Goal: Transaction & Acquisition: Purchase product/service

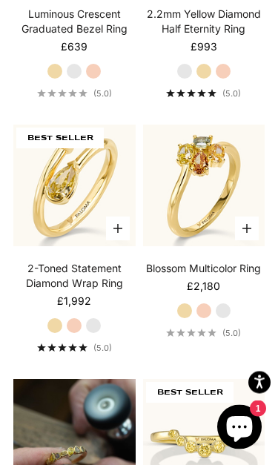
scroll to position [1217, 0]
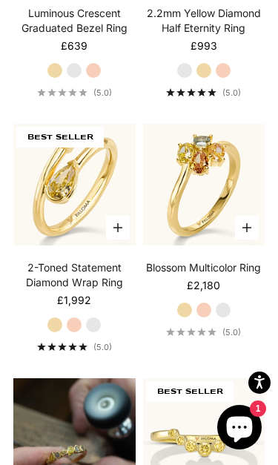
click at [94, 326] on label "White Gold" at bounding box center [93, 325] width 16 height 16
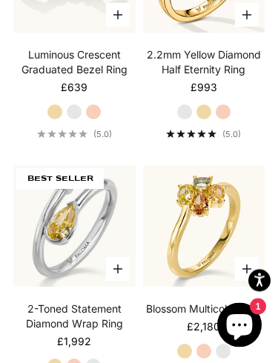
scroll to position [1173, 0]
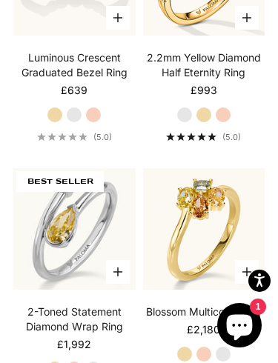
click at [102, 260] on img at bounding box center [74, 229] width 134 height 134
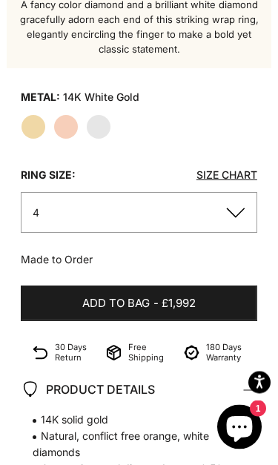
scroll to position [572, 0]
click at [239, 211] on button "4" at bounding box center [139, 212] width 237 height 41
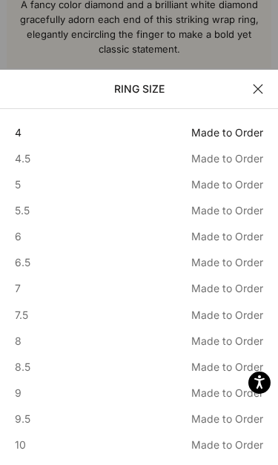
scroll to position [0, 0]
click at [262, 90] on button "Close" at bounding box center [258, 89] width 10 height 10
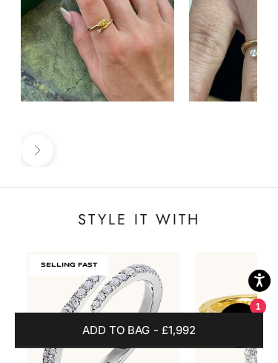
scroll to position [0, 326]
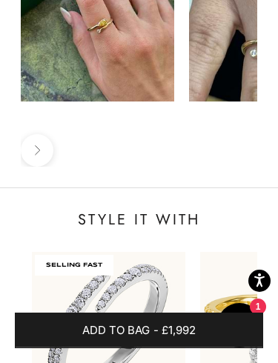
click at [127, 251] on img at bounding box center [108, 329] width 169 height 169
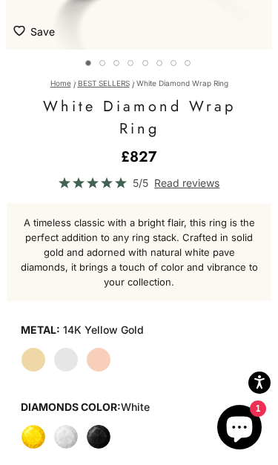
scroll to position [355, 0]
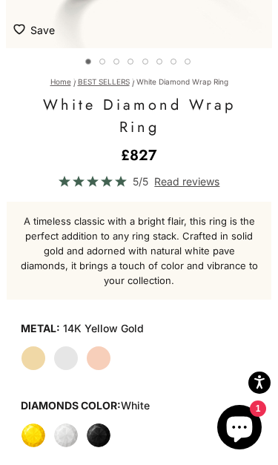
click at [70, 362] on label "White Gold" at bounding box center [65, 358] width 25 height 25
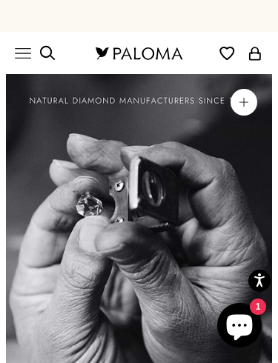
scroll to position [0, 1966]
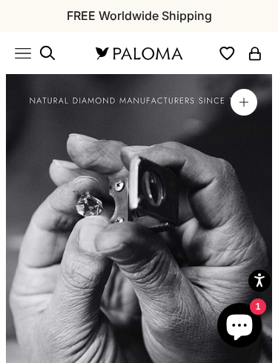
click at [21, 61] on icon "Primary navigation" at bounding box center [23, 53] width 16 height 16
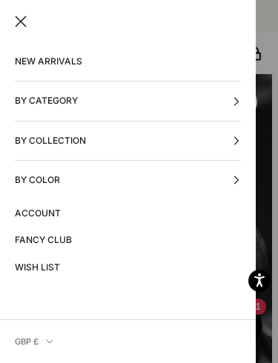
click at [73, 105] on button "By Category" at bounding box center [128, 101] width 226 height 39
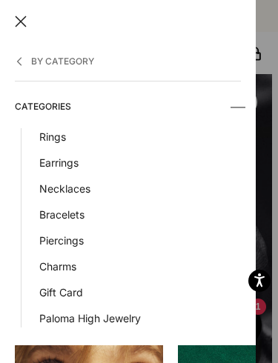
click at [61, 136] on link "Rings" at bounding box center [140, 136] width 202 height 17
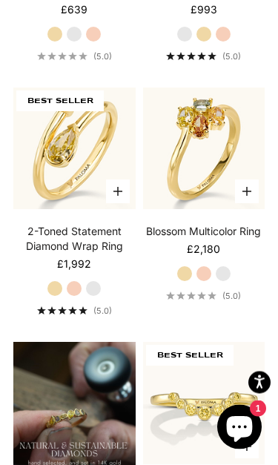
scroll to position [1255, 0]
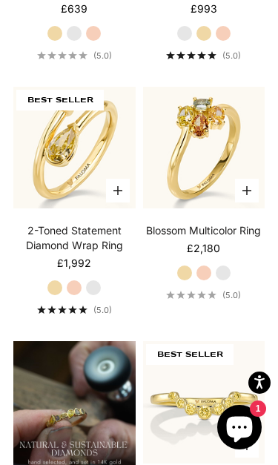
click at [225, 272] on label "White Gold" at bounding box center [223, 273] width 16 height 16
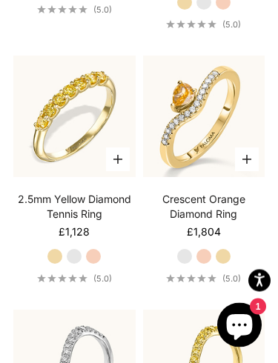
scroll to position [2049, 0]
click at [76, 258] on label "White Gold" at bounding box center [74, 256] width 16 height 16
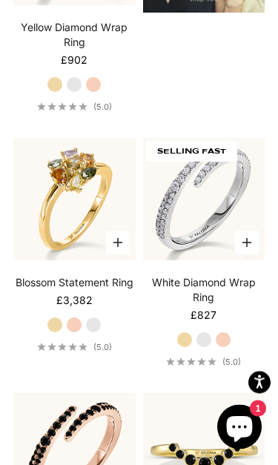
scroll to position [2731, 0]
click at [96, 326] on label "White Gold" at bounding box center [93, 325] width 16 height 16
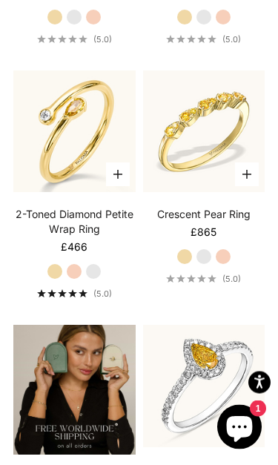
scroll to position [3308, 0]
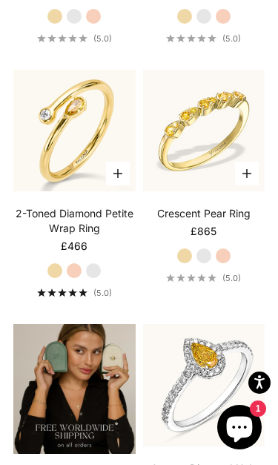
click at [98, 268] on label "White Gold" at bounding box center [93, 270] width 16 height 16
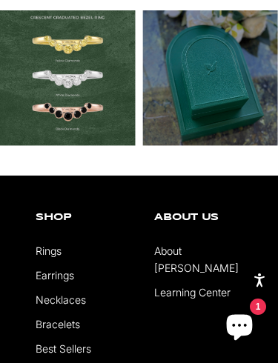
scroll to position [9106, 0]
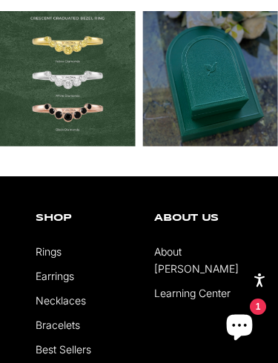
click at [50, 294] on link "Necklaces" at bounding box center [61, 300] width 50 height 13
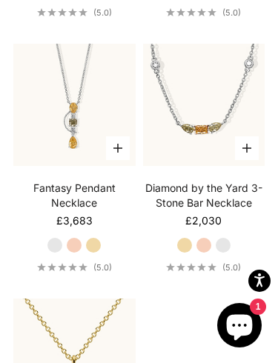
scroll to position [2313, 0]
